Goal: Find specific page/section: Find specific page/section

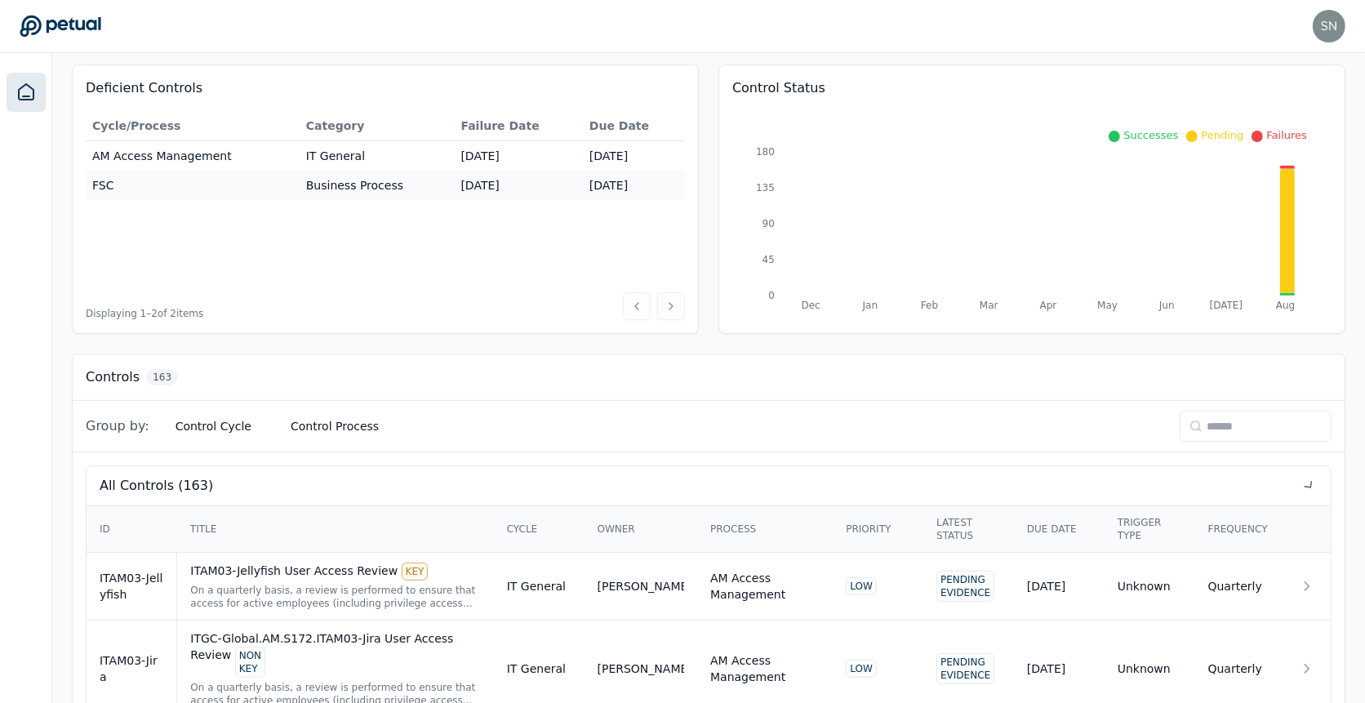
scroll to position [174, 0]
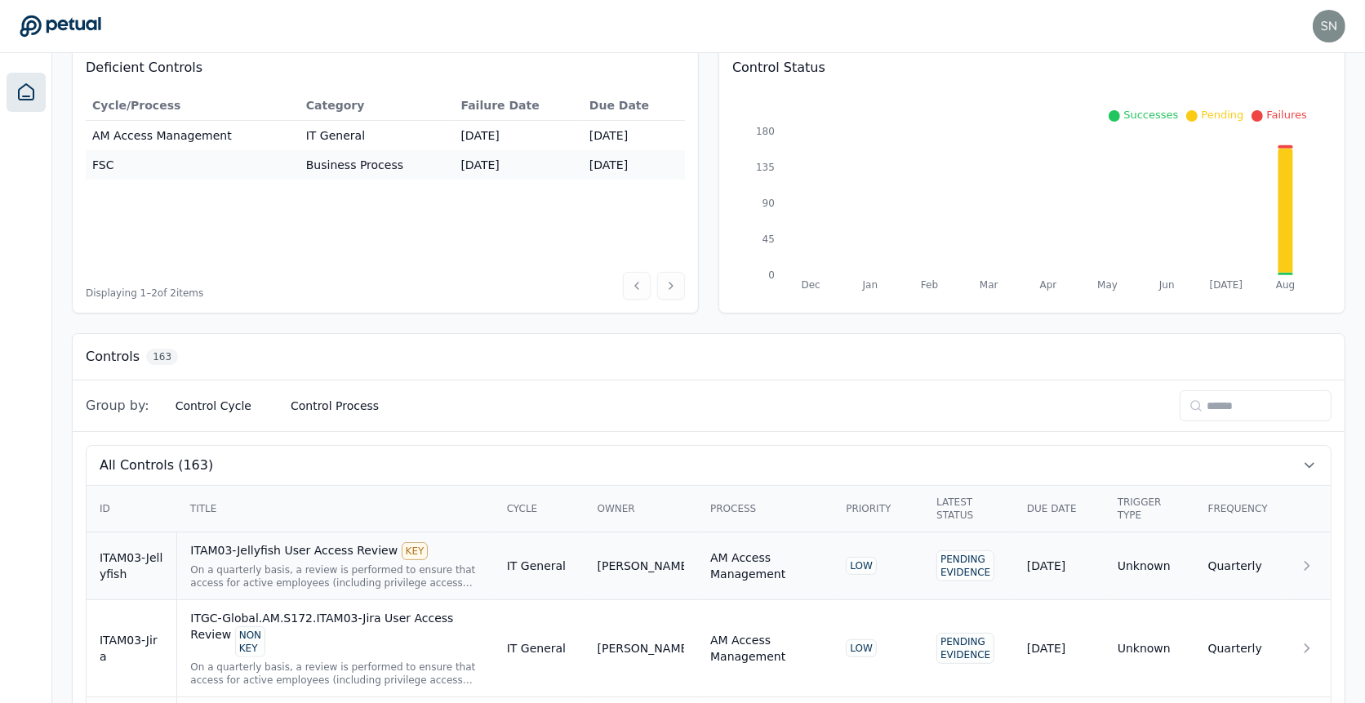
click at [439, 567] on div "On a quarterly basis, a review is performed to ensure that access for active em…" at bounding box center [335, 576] width 290 height 26
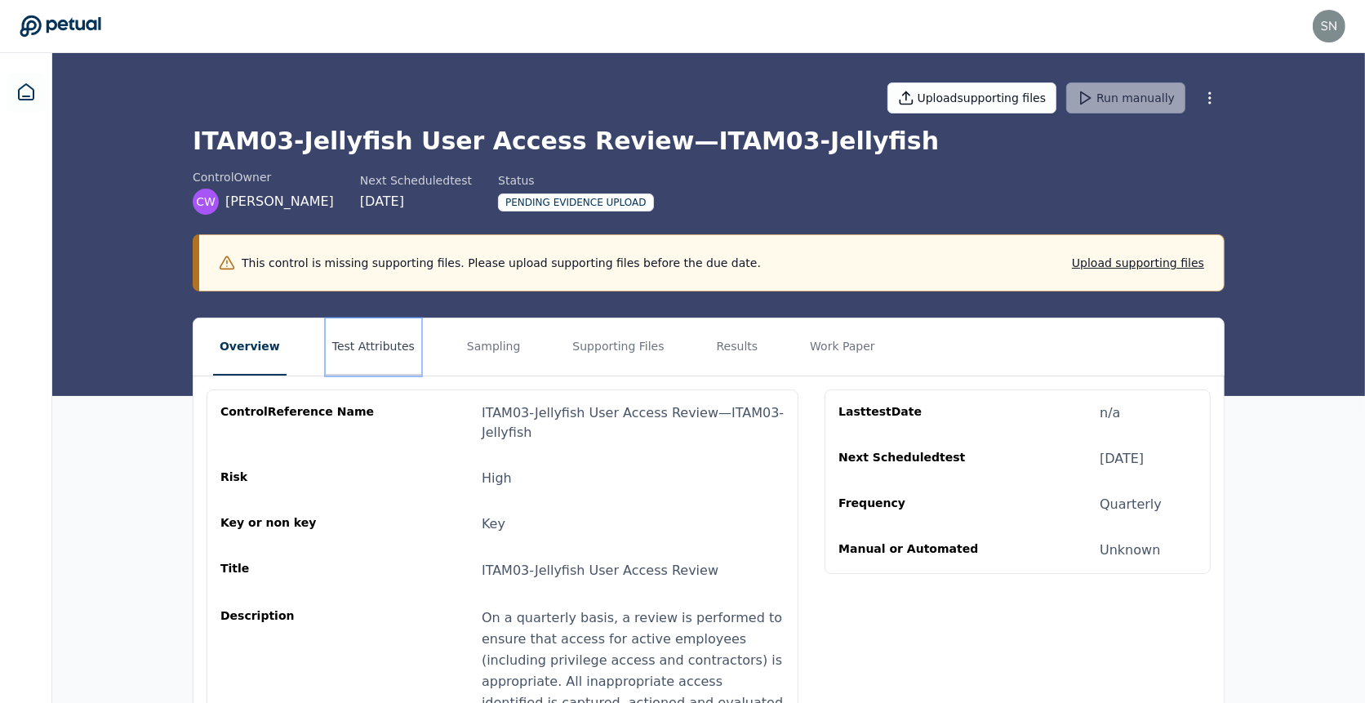
click at [367, 346] on button "Test Attributes" at bounding box center [374, 346] width 96 height 57
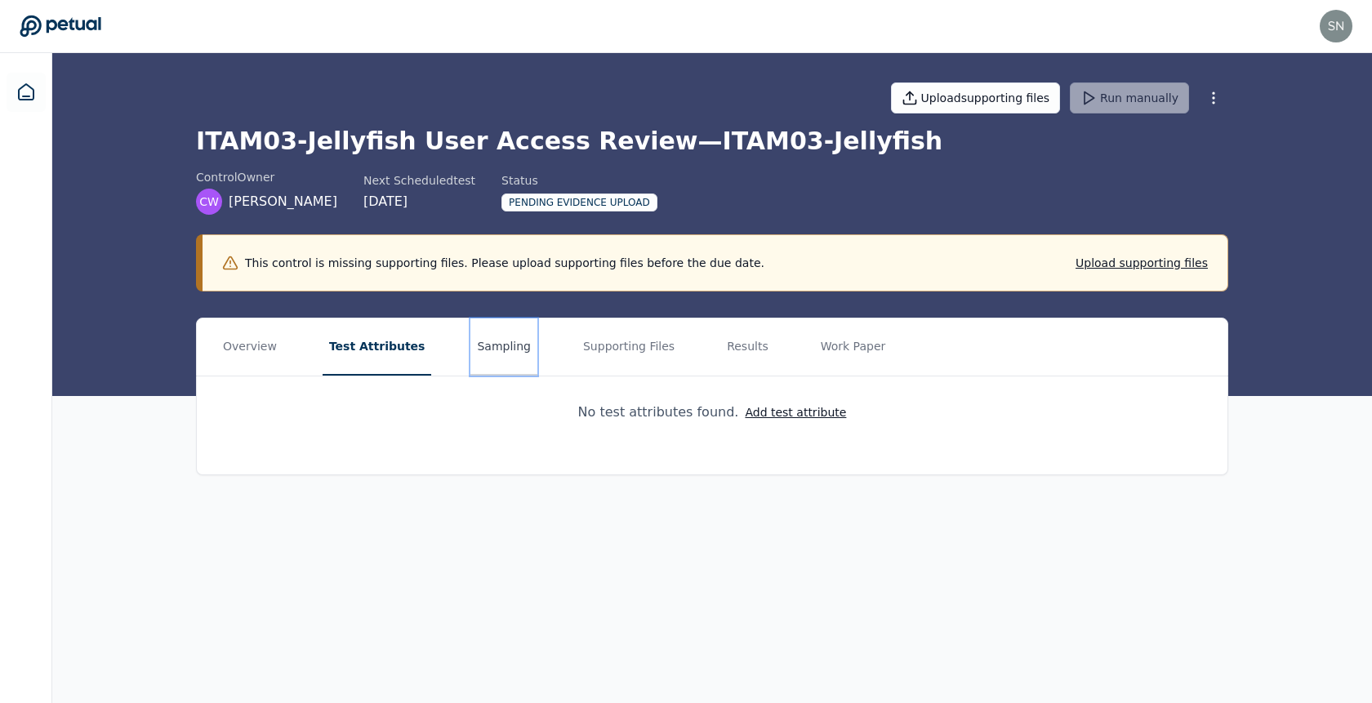
click at [505, 346] on button "Sampling" at bounding box center [503, 346] width 67 height 57
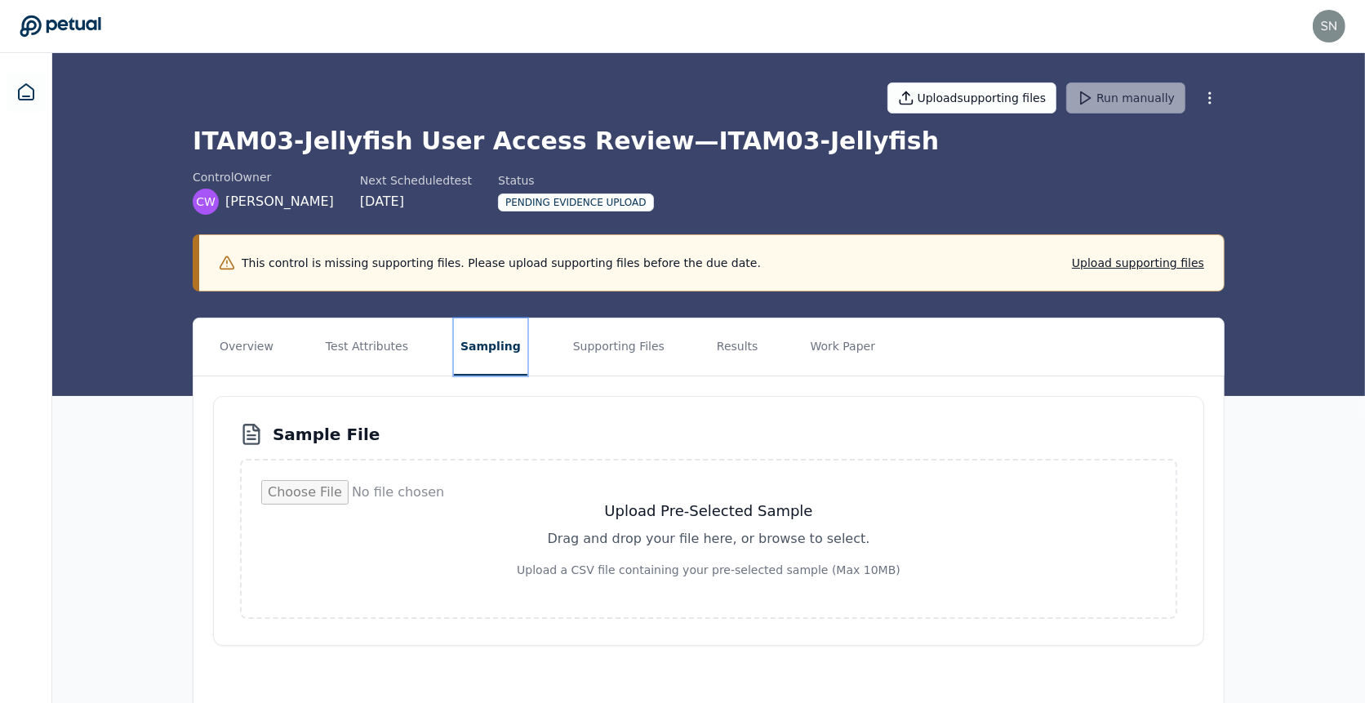
scroll to position [37, 0]
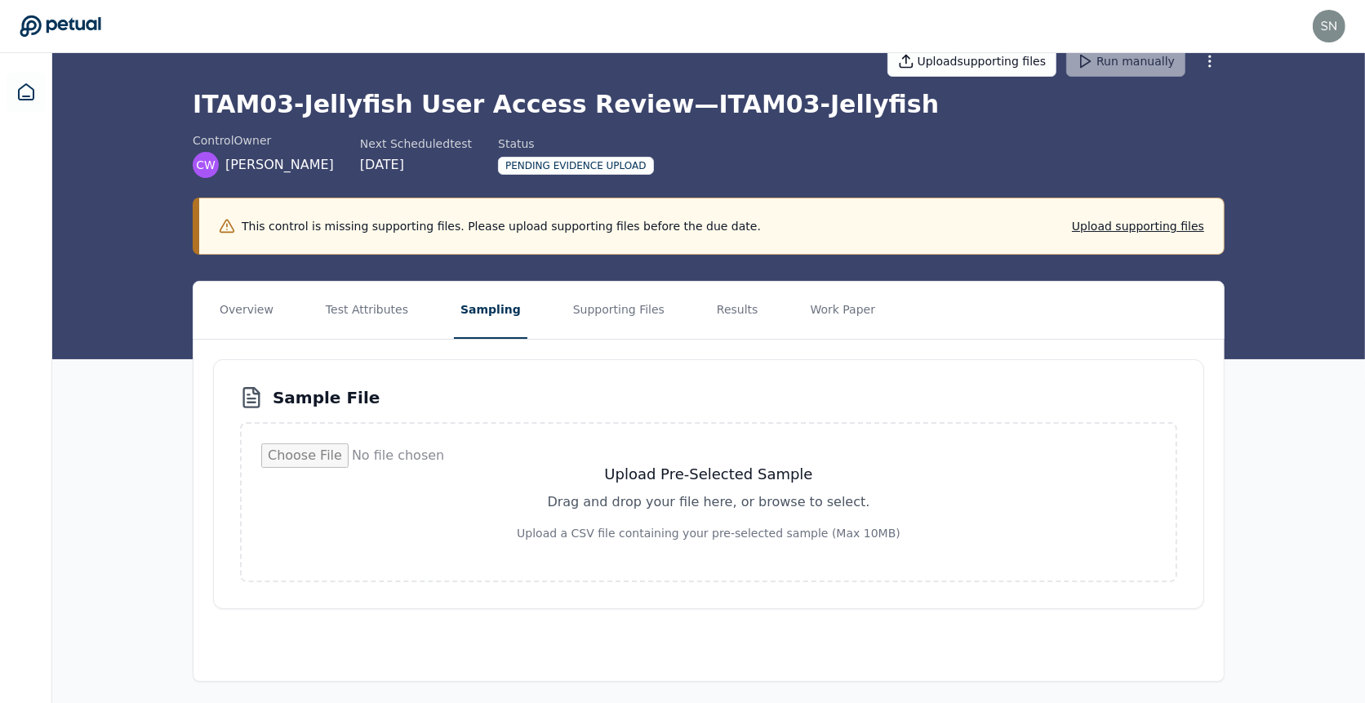
click at [319, 398] on h3 "Sample File" at bounding box center [326, 397] width 107 height 23
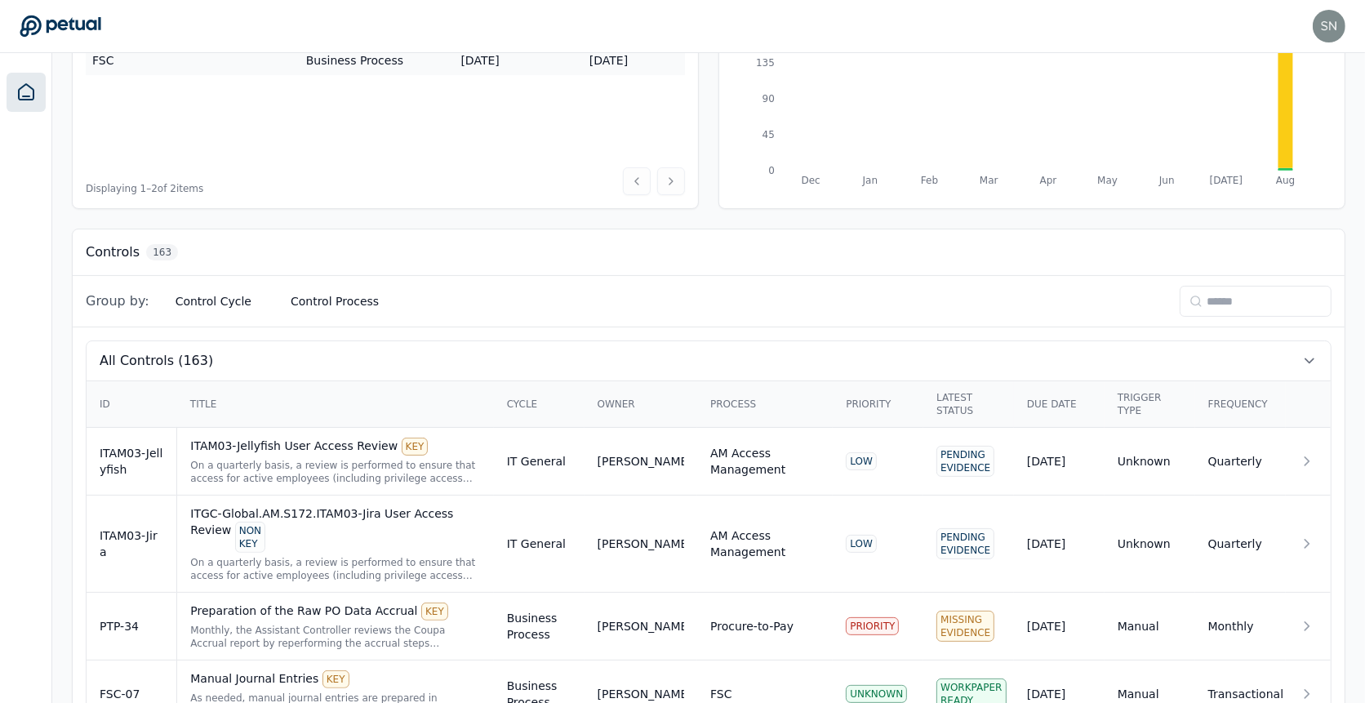
scroll to position [280, 0]
click at [372, 457] on div "On a quarterly basis, a review is performed to ensure that access for active em…" at bounding box center [335, 470] width 290 height 26
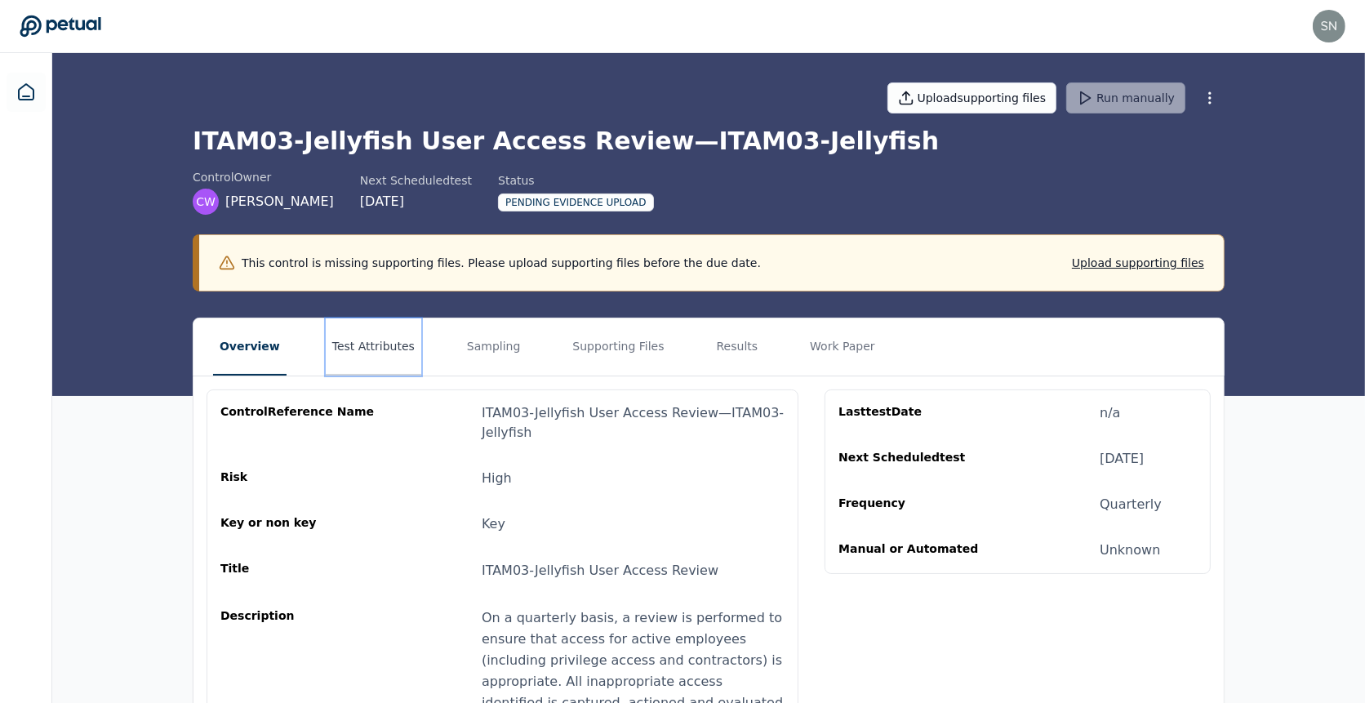
click at [341, 336] on button "Test Attributes" at bounding box center [374, 346] width 96 height 57
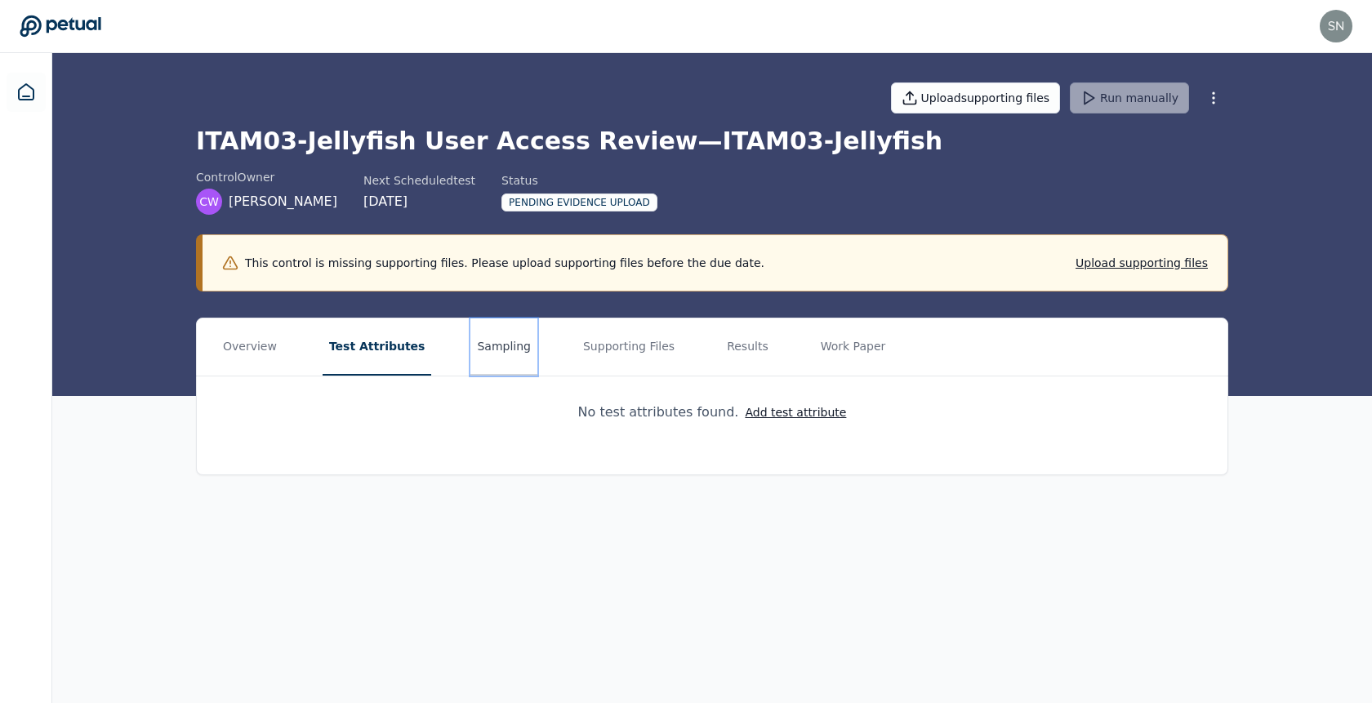
click at [494, 339] on button "Sampling" at bounding box center [503, 346] width 67 height 57
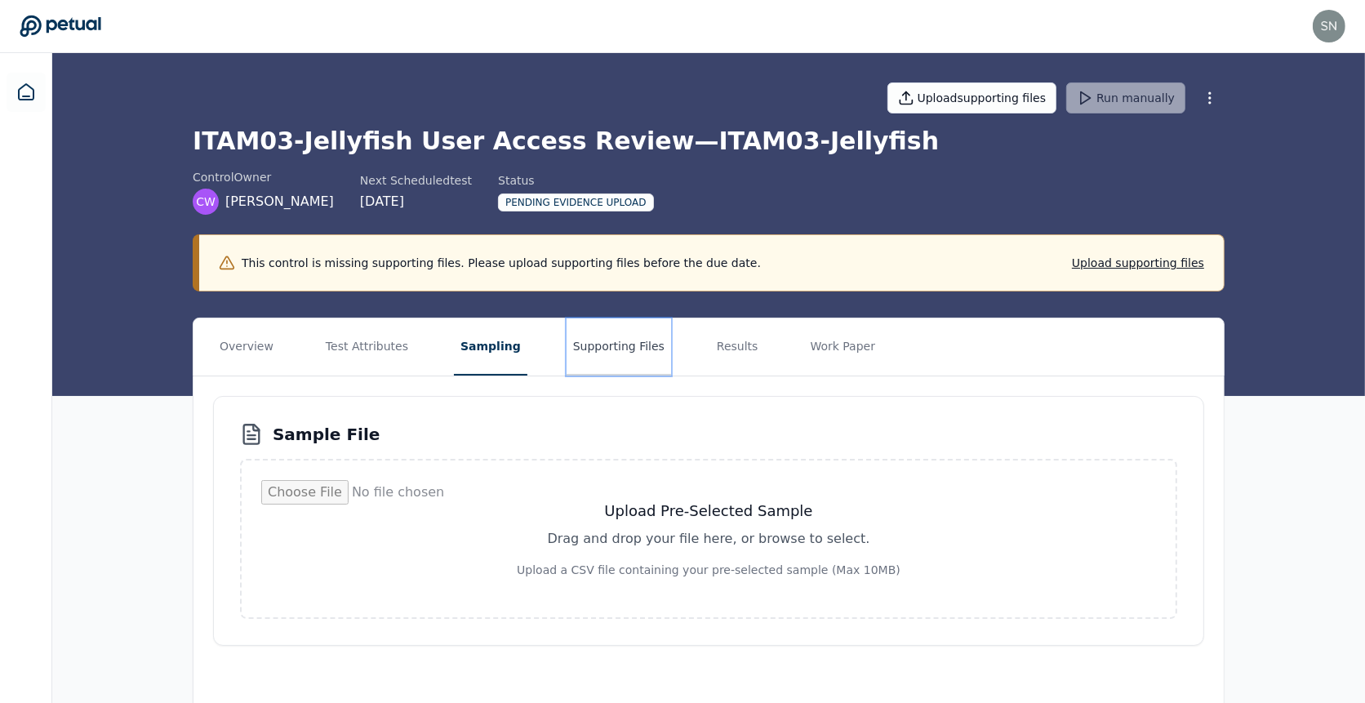
click at [588, 349] on button "Supporting Files" at bounding box center [619, 346] width 105 height 57
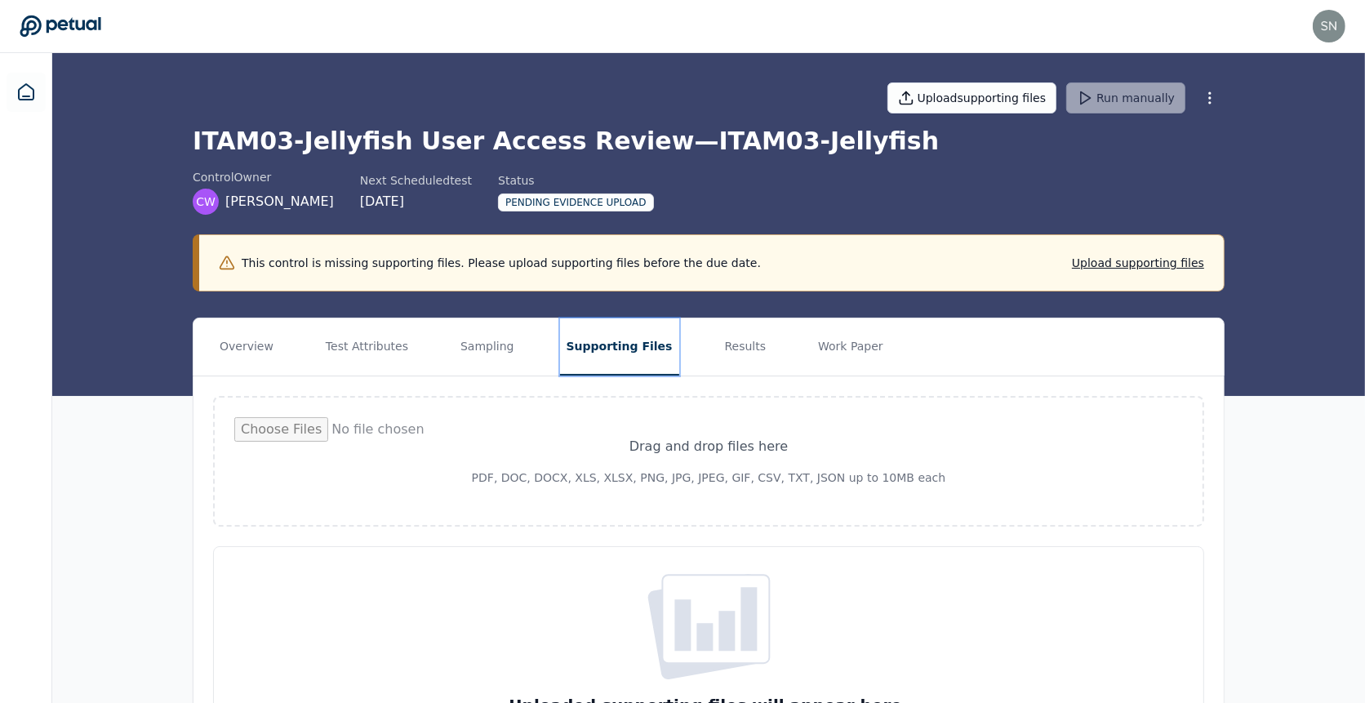
scroll to position [115, 0]
